Goal: Transaction & Acquisition: Purchase product/service

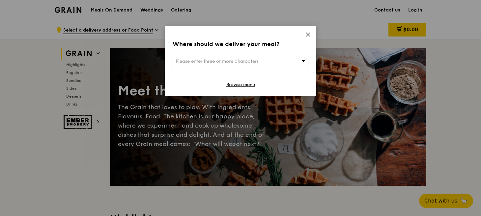
click at [308, 36] on icon at bounding box center [308, 35] width 6 height 6
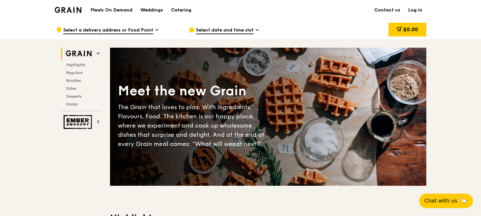
click at [249, 29] on span "Select date and time slot" at bounding box center [225, 30] width 58 height 7
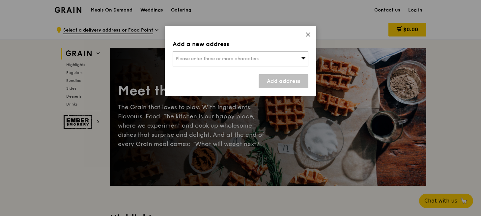
click at [301, 60] on icon at bounding box center [303, 58] width 5 height 5
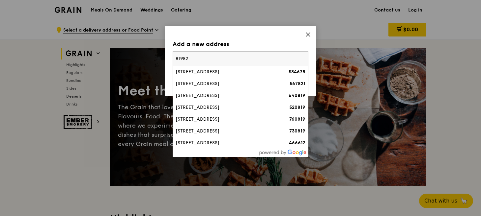
type input "819829"
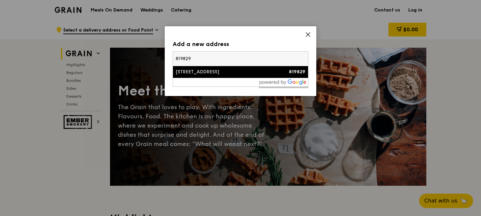
click at [212, 72] on div "[STREET_ADDRESS]" at bounding box center [223, 72] width 97 height 7
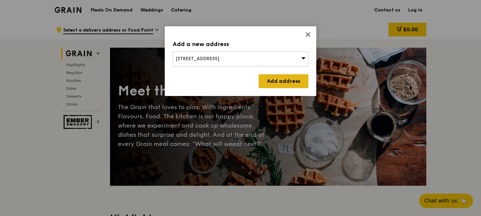
click at [269, 78] on link "Add address" at bounding box center [283, 81] width 50 height 14
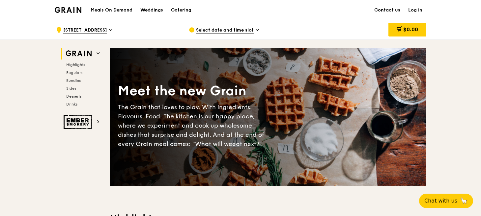
click at [210, 33] on span "Select date and time slot" at bounding box center [225, 30] width 58 height 7
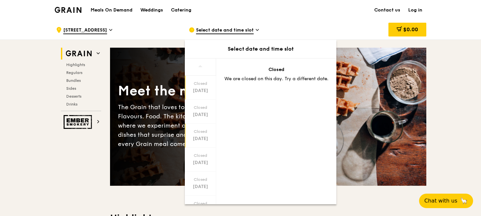
click at [204, 136] on div "[DATE]" at bounding box center [200, 139] width 29 height 7
click at [97, 27] on span "[STREET_ADDRESS]" at bounding box center [85, 30] width 44 height 7
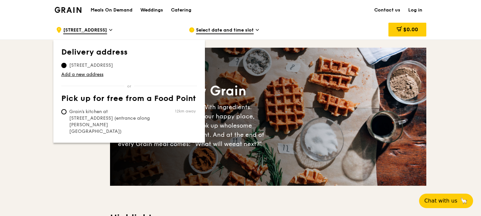
click at [65, 109] on span "Grain's kitchen at [STREET_ADDRESS] (entrance along [PERSON_NAME][GEOGRAPHIC_DA…" at bounding box center [110, 122] width 98 height 26
click at [65, 109] on input "Grain's kitchen at [STREET_ADDRESS] (entrance along [PERSON_NAME][GEOGRAPHIC_DA…" at bounding box center [63, 111] width 5 height 5
radio input "true"
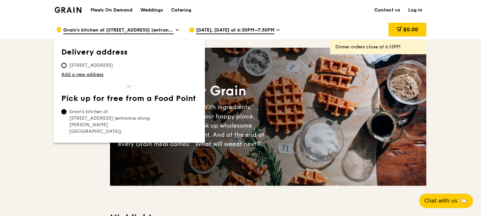
click at [276, 27] on icon at bounding box center [277, 30] width 3 height 6
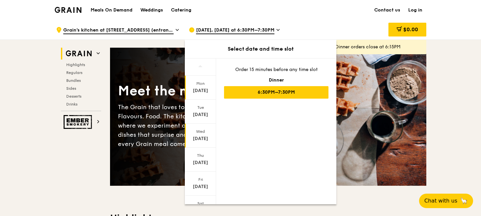
click at [200, 137] on div "[DATE]" at bounding box center [200, 139] width 29 height 7
